Goal: Communication & Community: Connect with others

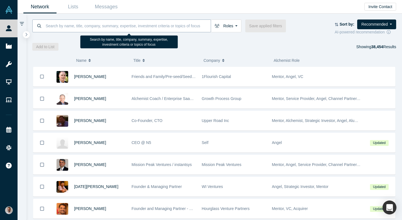
click at [166, 25] on input at bounding box center [128, 25] width 166 height 13
click at [170, 28] on input at bounding box center [128, 25] width 166 height 13
paste input "[PERSON_NAME]"
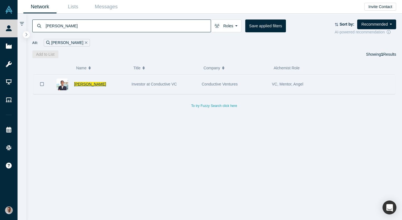
type input "[PERSON_NAME]"
click at [89, 85] on span "[PERSON_NAME]" at bounding box center [90, 84] width 32 height 4
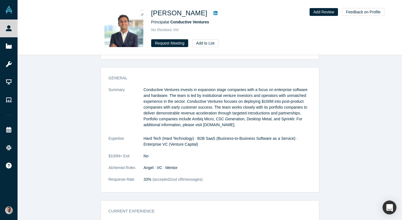
scroll to position [233, 0]
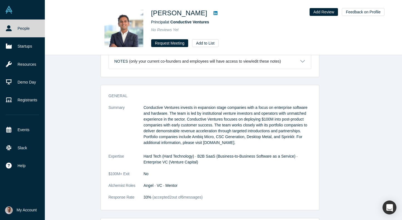
click at [20, 30] on link "People" at bounding box center [22, 29] width 45 height 18
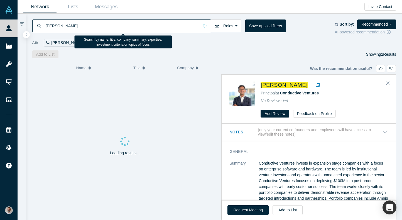
click at [116, 27] on input "[PERSON_NAME]" at bounding box center [122, 25] width 154 height 13
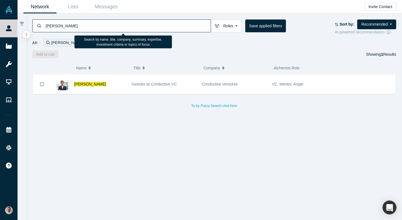
click at [116, 27] on input "[PERSON_NAME]" at bounding box center [128, 25] width 166 height 13
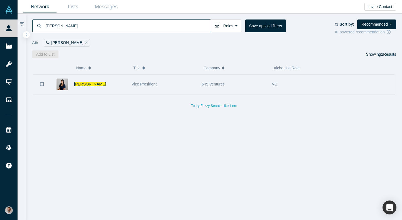
type input "[PERSON_NAME]"
click at [82, 86] on span "[PERSON_NAME]" at bounding box center [90, 84] width 32 height 4
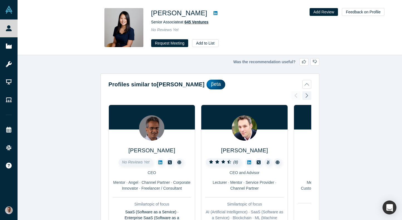
click at [203, 22] on span "645 Ventures" at bounding box center [196, 22] width 24 height 4
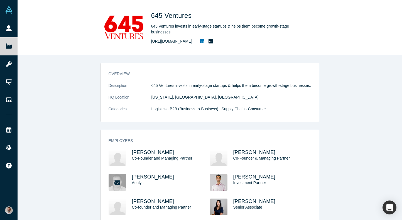
click at [188, 40] on link "[URL][DOMAIN_NAME]" at bounding box center [171, 41] width 41 height 6
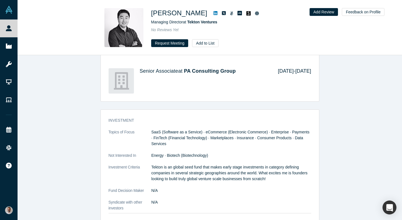
scroll to position [417, 0]
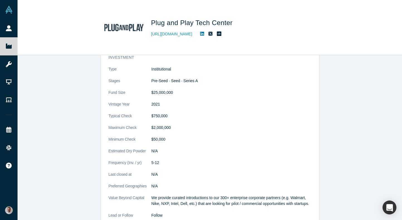
scroll to position [509, 0]
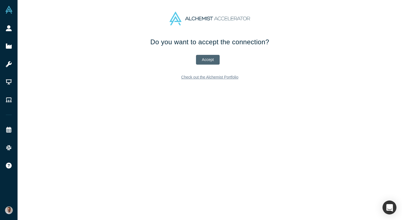
click at [206, 59] on button "Accept" at bounding box center [208, 60] width 24 height 10
